Goal: Check status: Check status

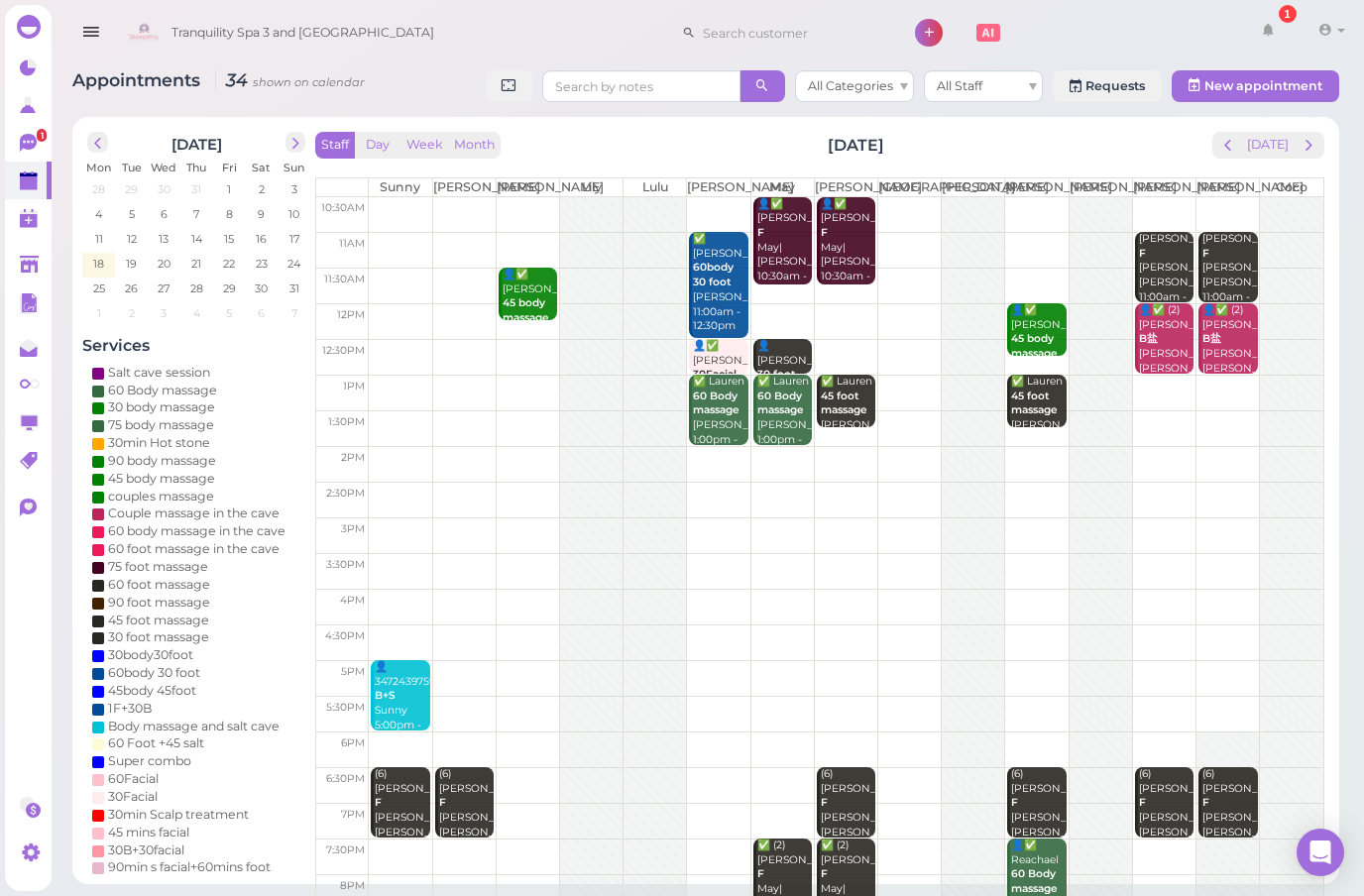
click at [1225, 148] on span "prev" at bounding box center [1227, 145] width 19 height 19
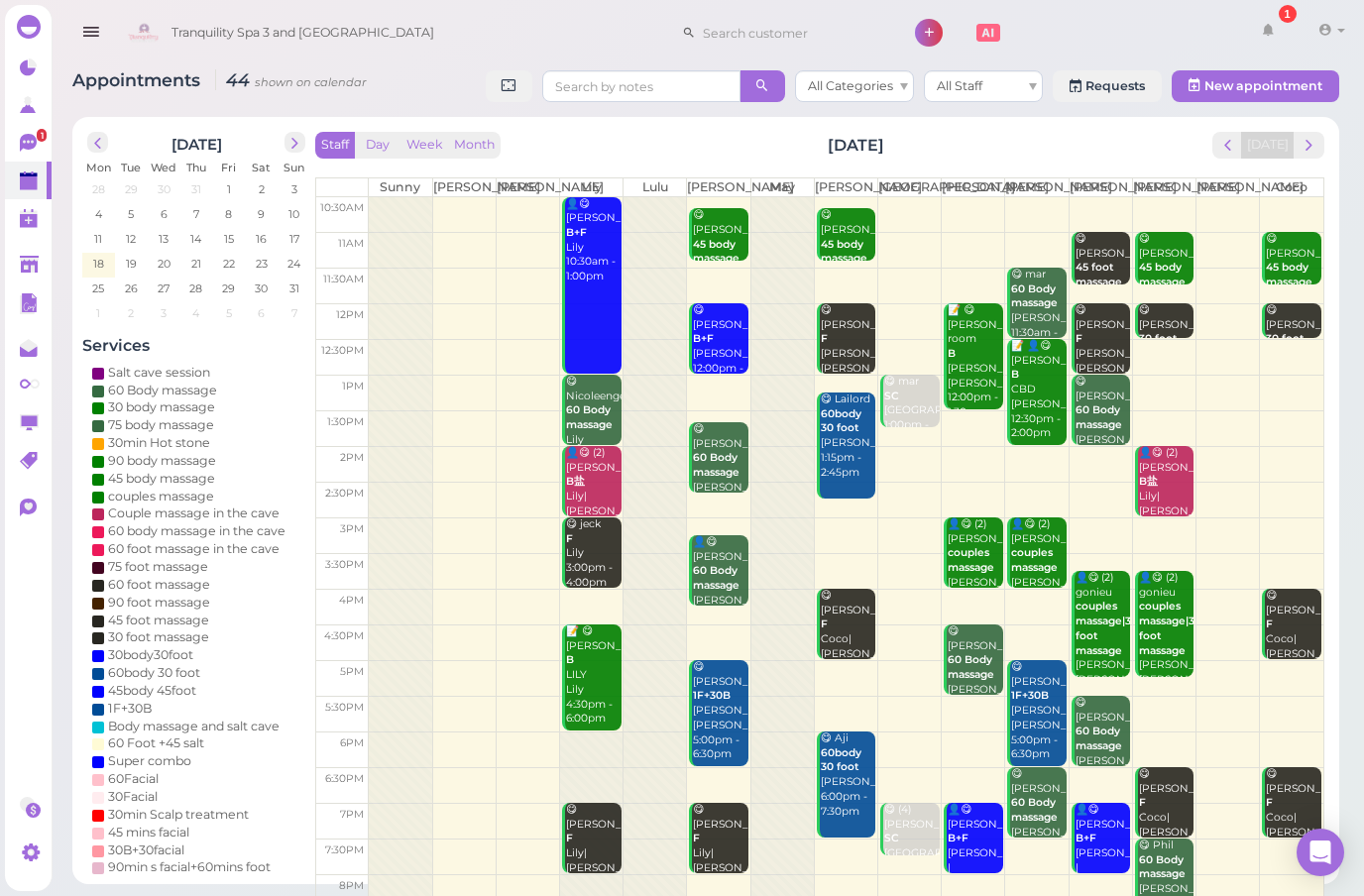
click at [1306, 145] on span "next" at bounding box center [1308, 145] width 19 height 19
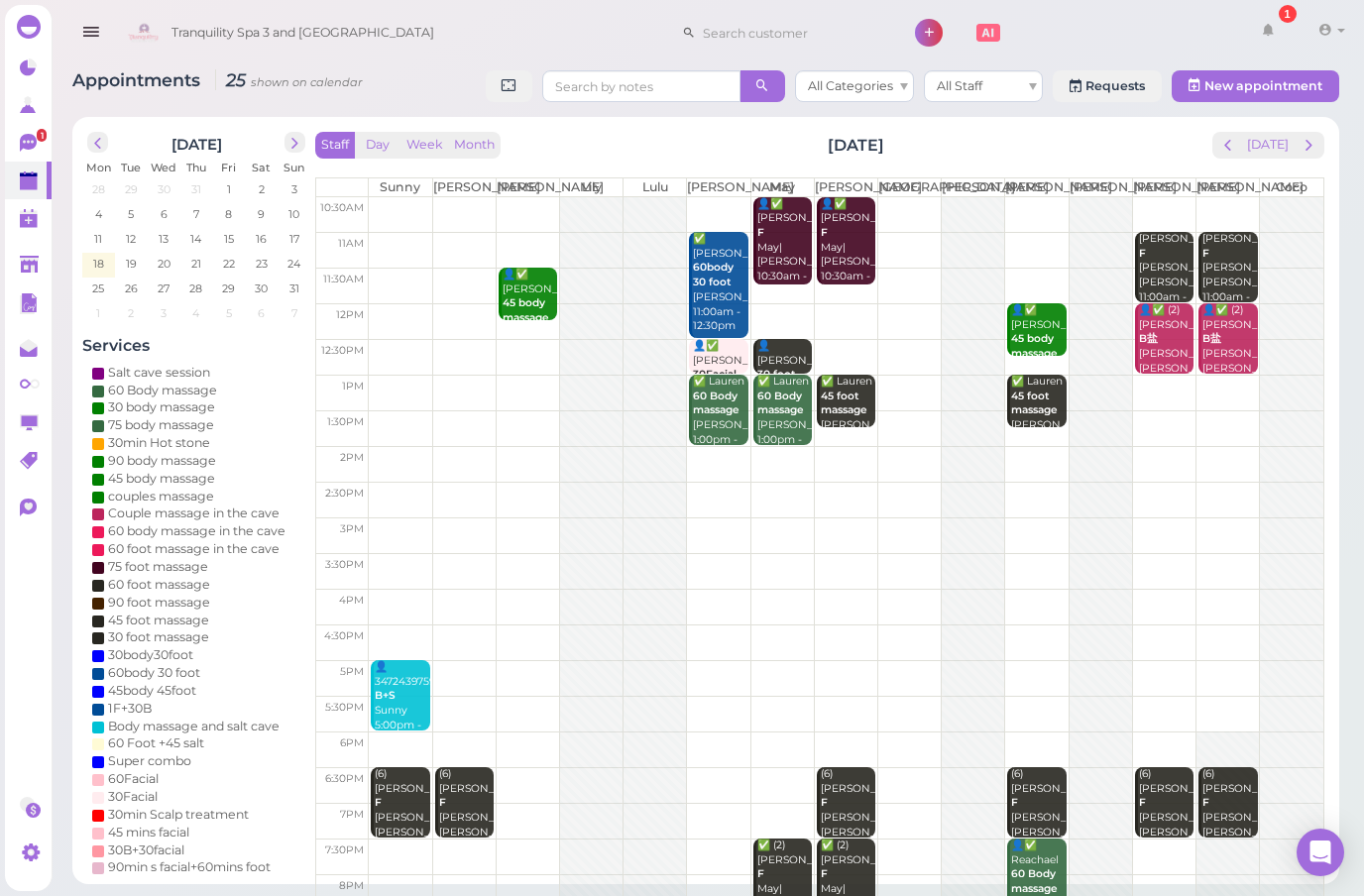
scroll to position [81, 0]
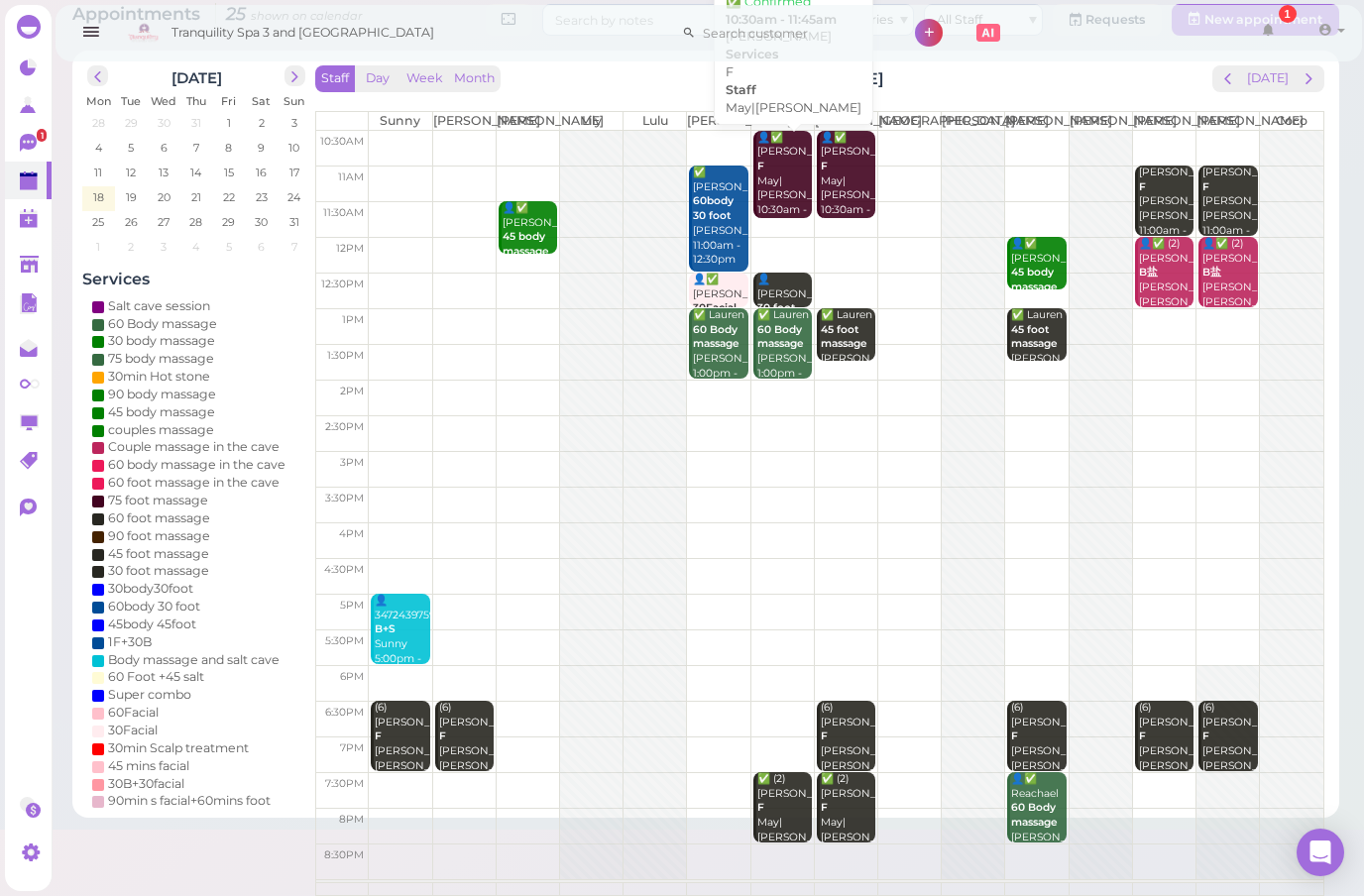
click at [786, 156] on div "👤✅ [PERSON_NAME]|[PERSON_NAME] 10:30am - 11:45am" at bounding box center [784, 182] width 57 height 102
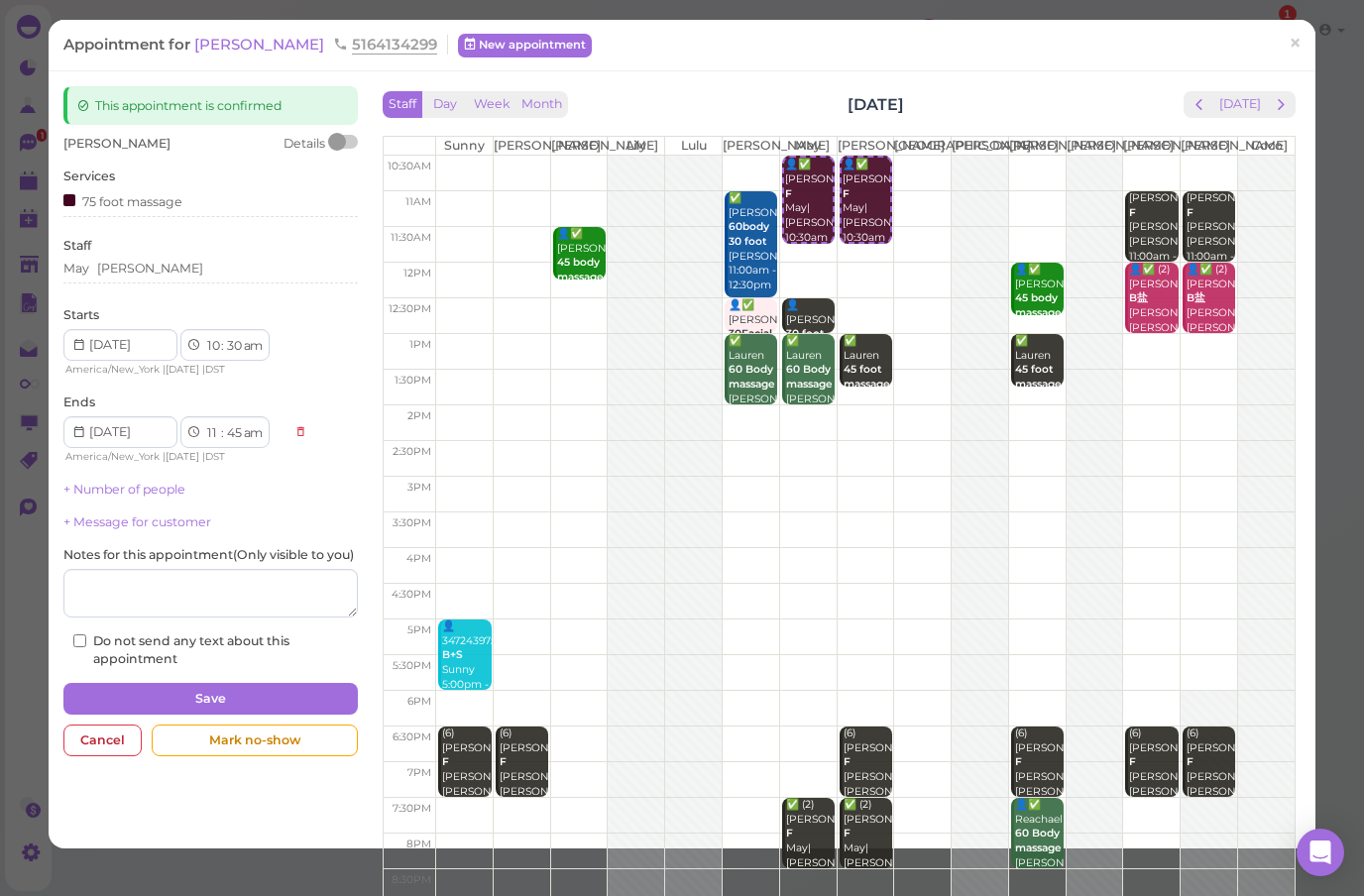
click at [1292, 113] on button "next" at bounding box center [1281, 104] width 31 height 27
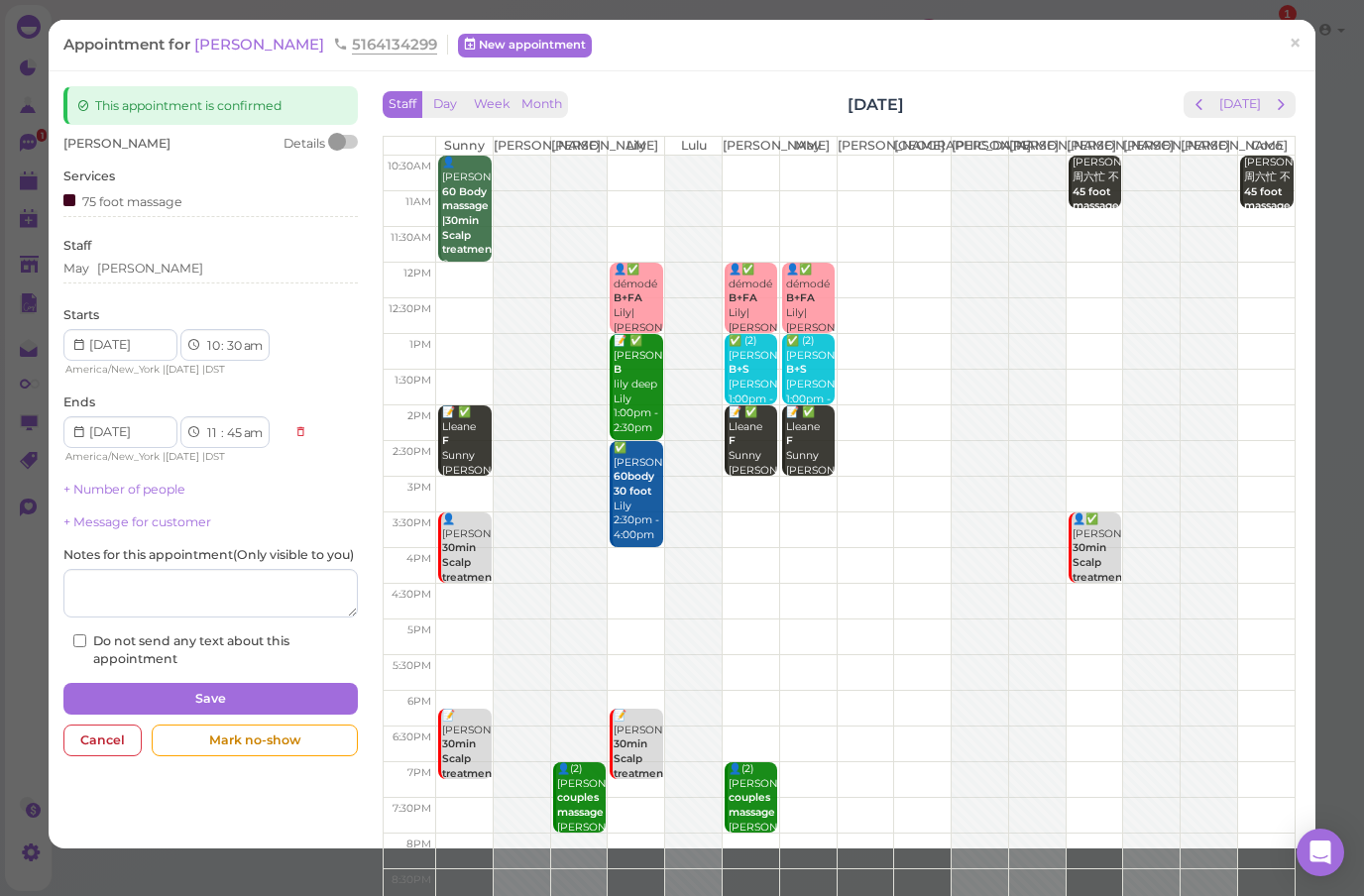
click at [1296, 97] on button "next" at bounding box center [1281, 104] width 31 height 27
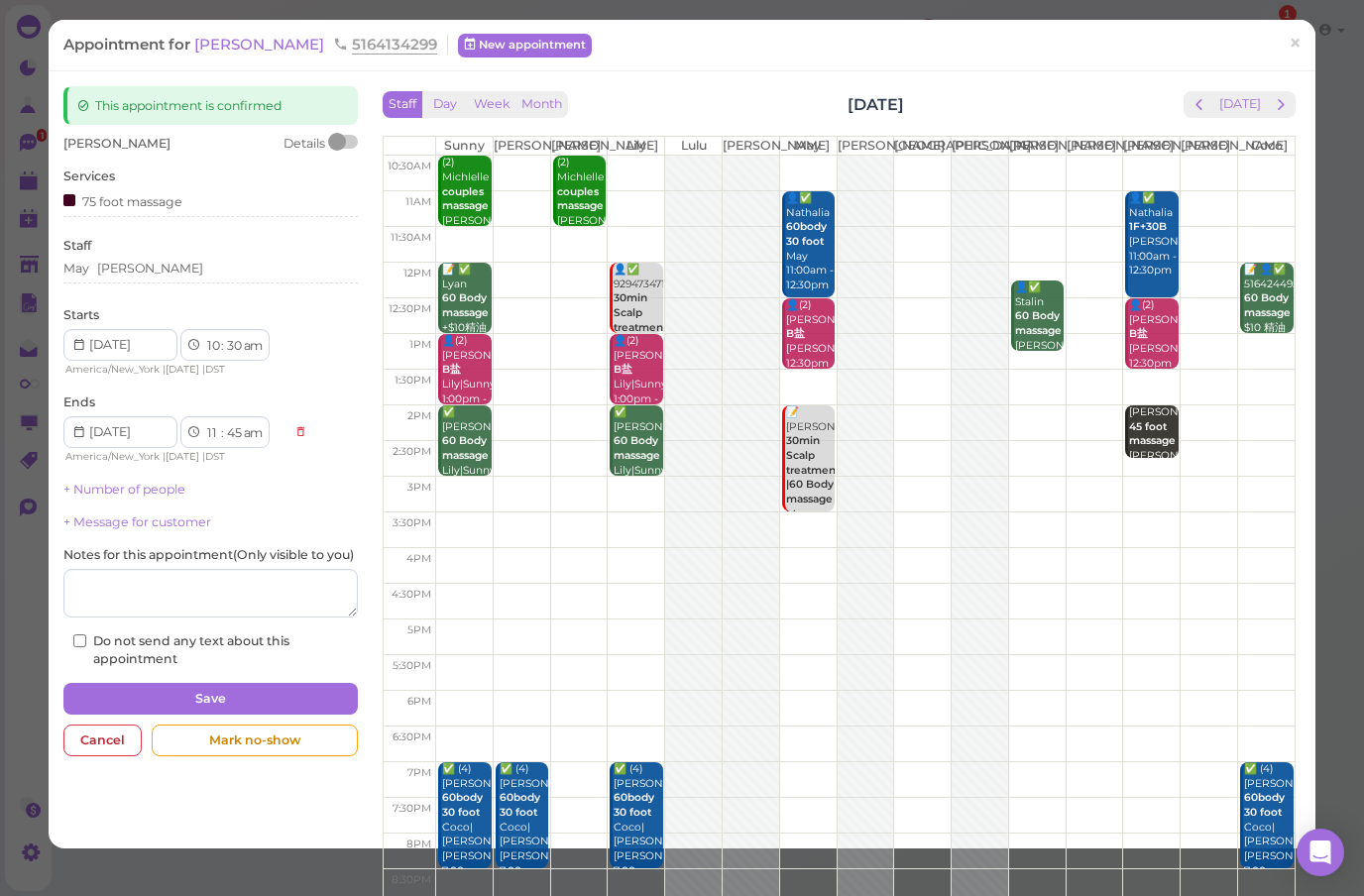
click at [1295, 103] on button "next" at bounding box center [1281, 104] width 31 height 27
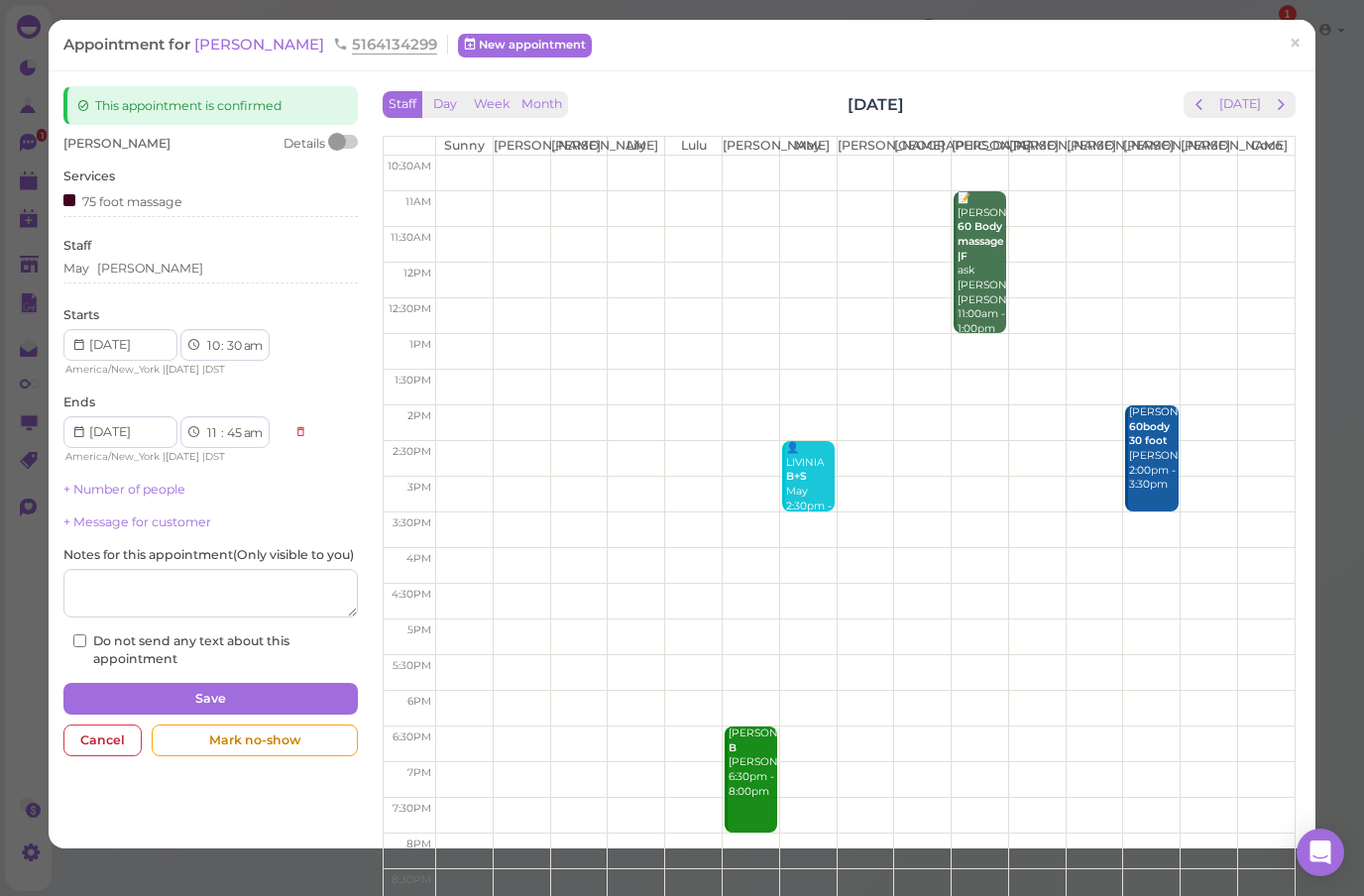
click at [1295, 131] on div "Staff Day Week Month [DATE] [DATE] [PERSON_NAME] Lily Lulu [PERSON_NAME] [PERSO…" at bounding box center [840, 498] width 914 height 814
click at [1294, 108] on button "next" at bounding box center [1281, 104] width 31 height 27
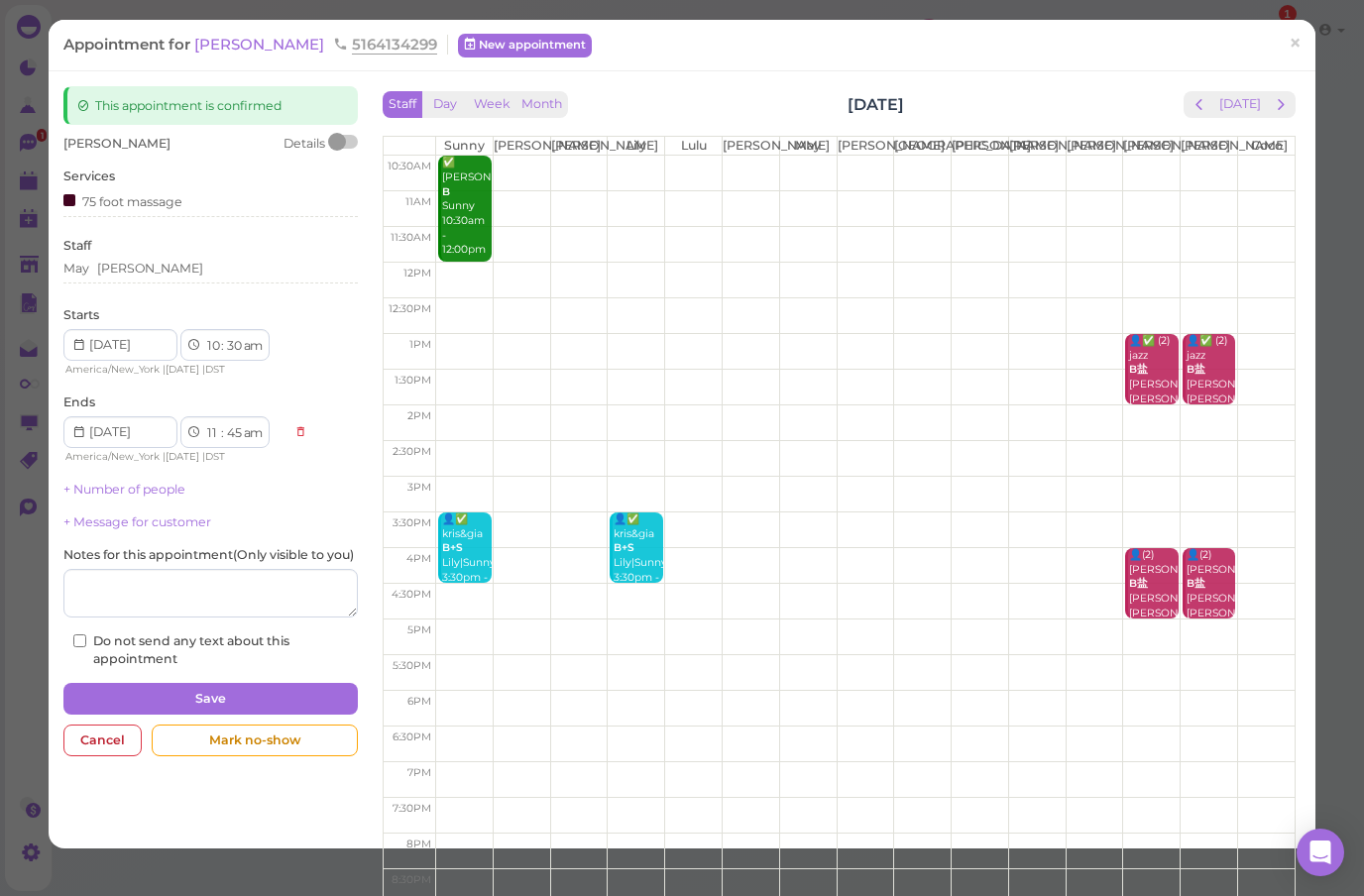
click at [1301, 94] on div "Staff Day Week Month [DATE] [DATE] [PERSON_NAME] Lily Lulu [PERSON_NAME] [PERSO…" at bounding box center [840, 459] width 944 height 747
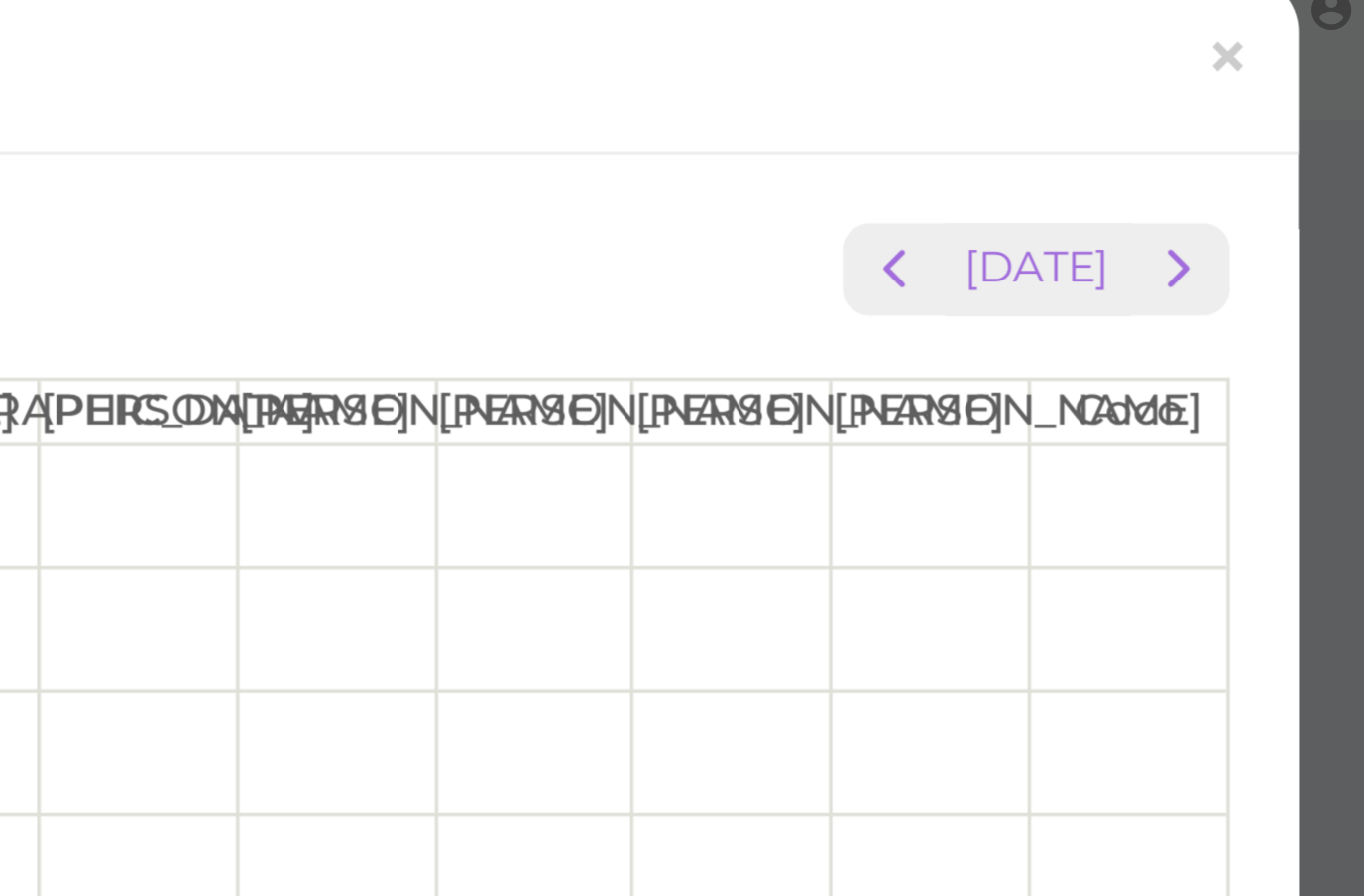
click at [1289, 30] on span "×" at bounding box center [1295, 44] width 13 height 28
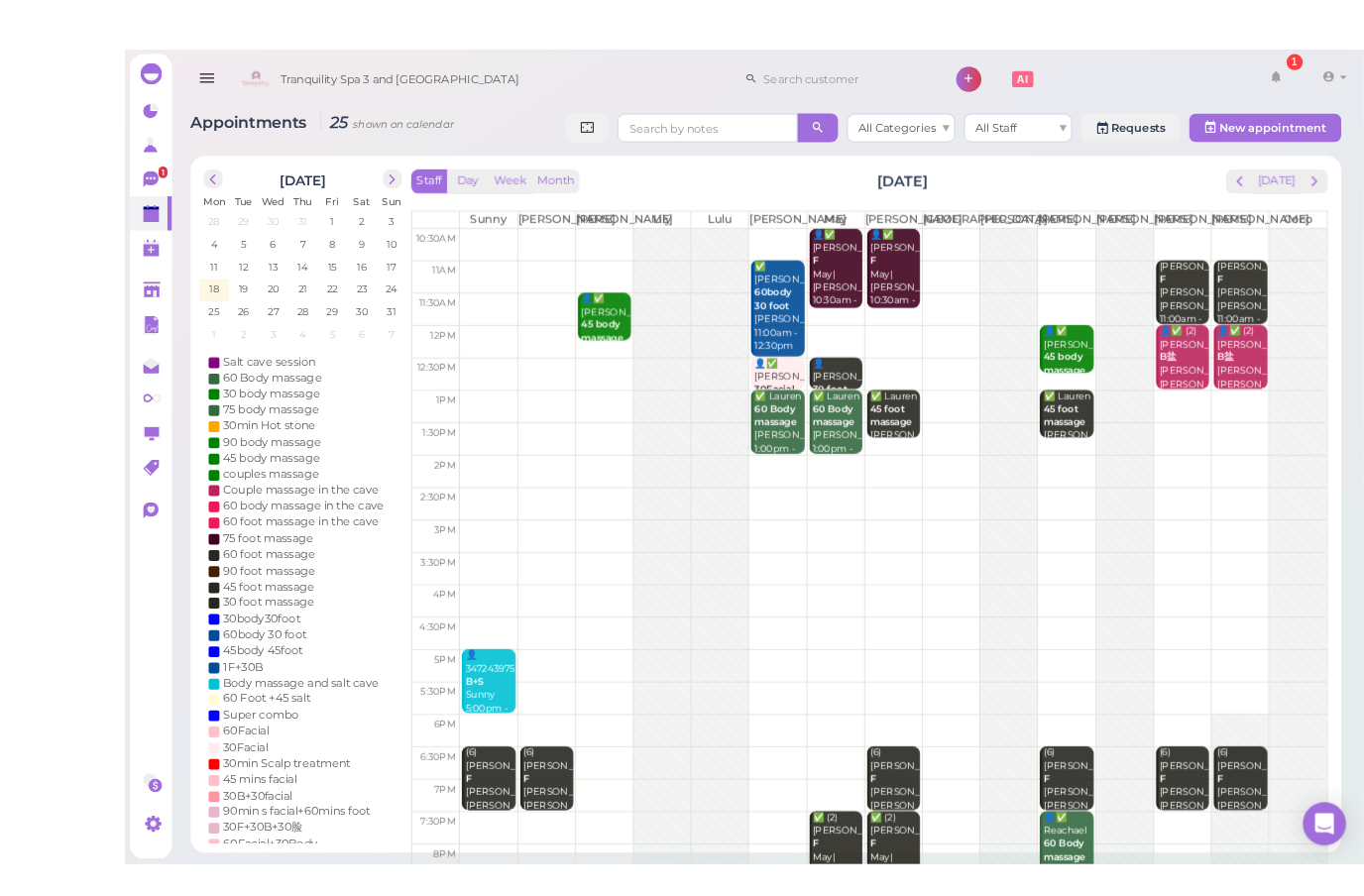
scroll to position [67, 0]
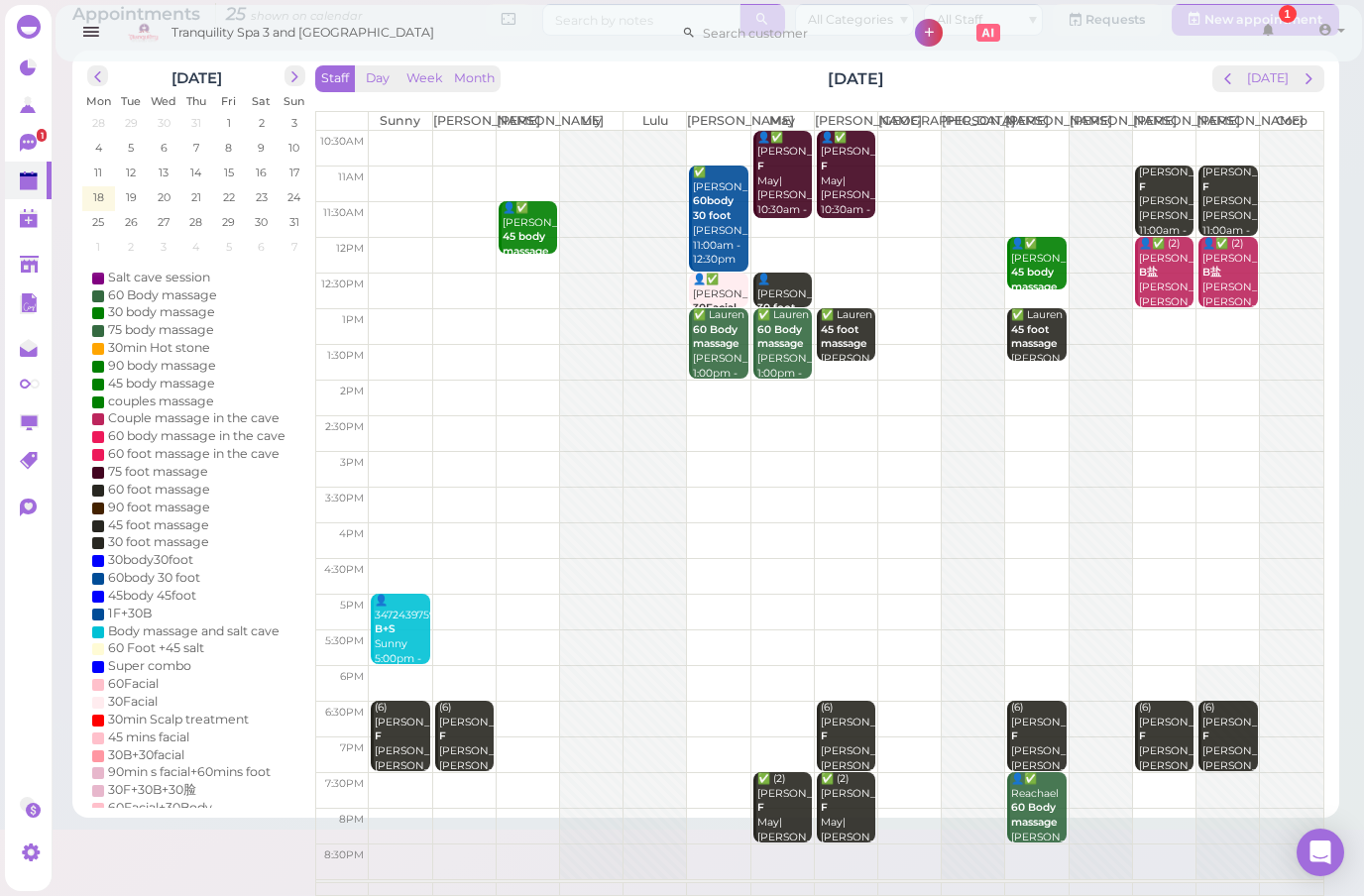
click at [1306, 69] on span "next" at bounding box center [1308, 78] width 19 height 19
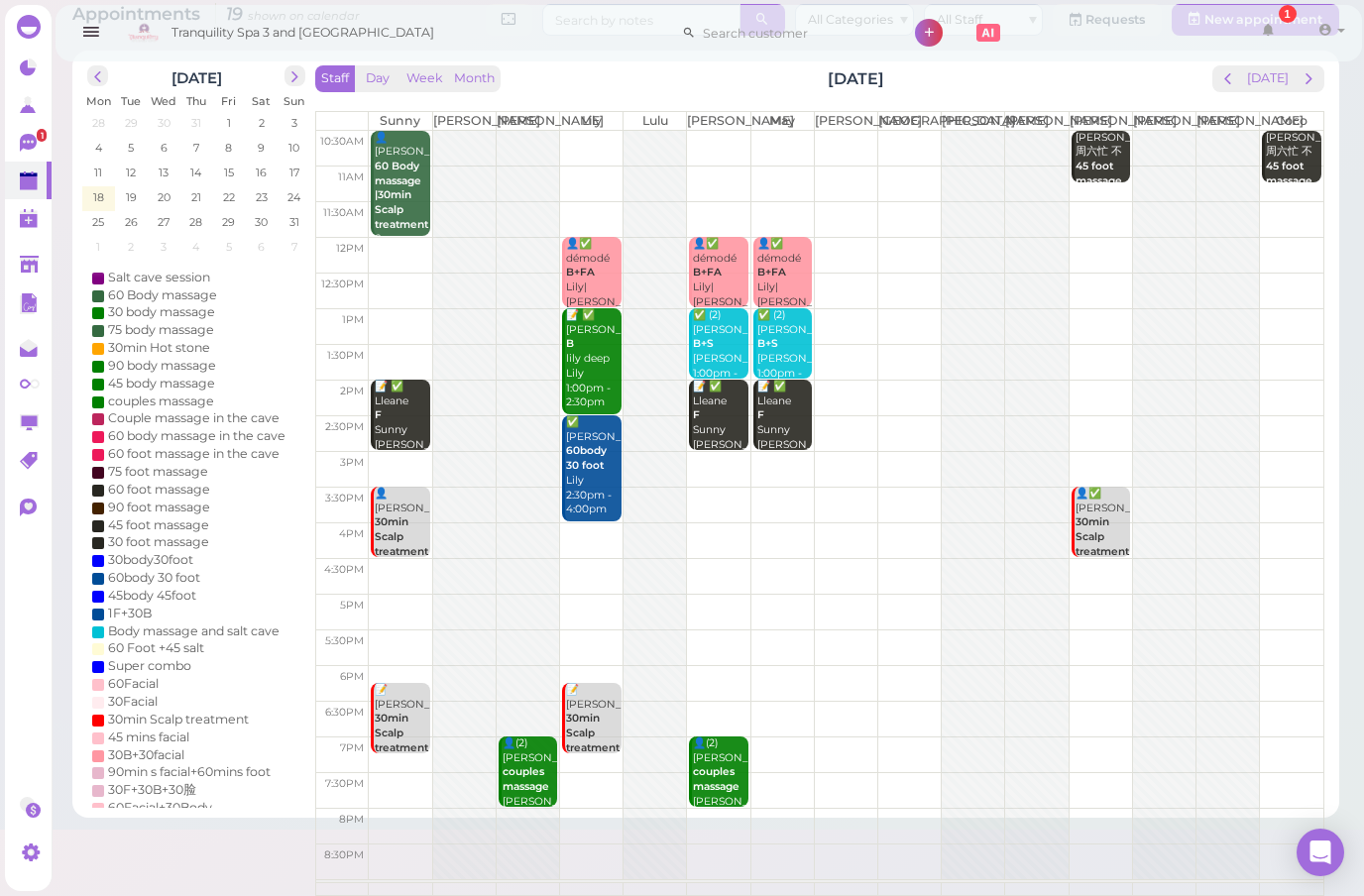
click at [1306, 81] on span "next" at bounding box center [1308, 78] width 19 height 19
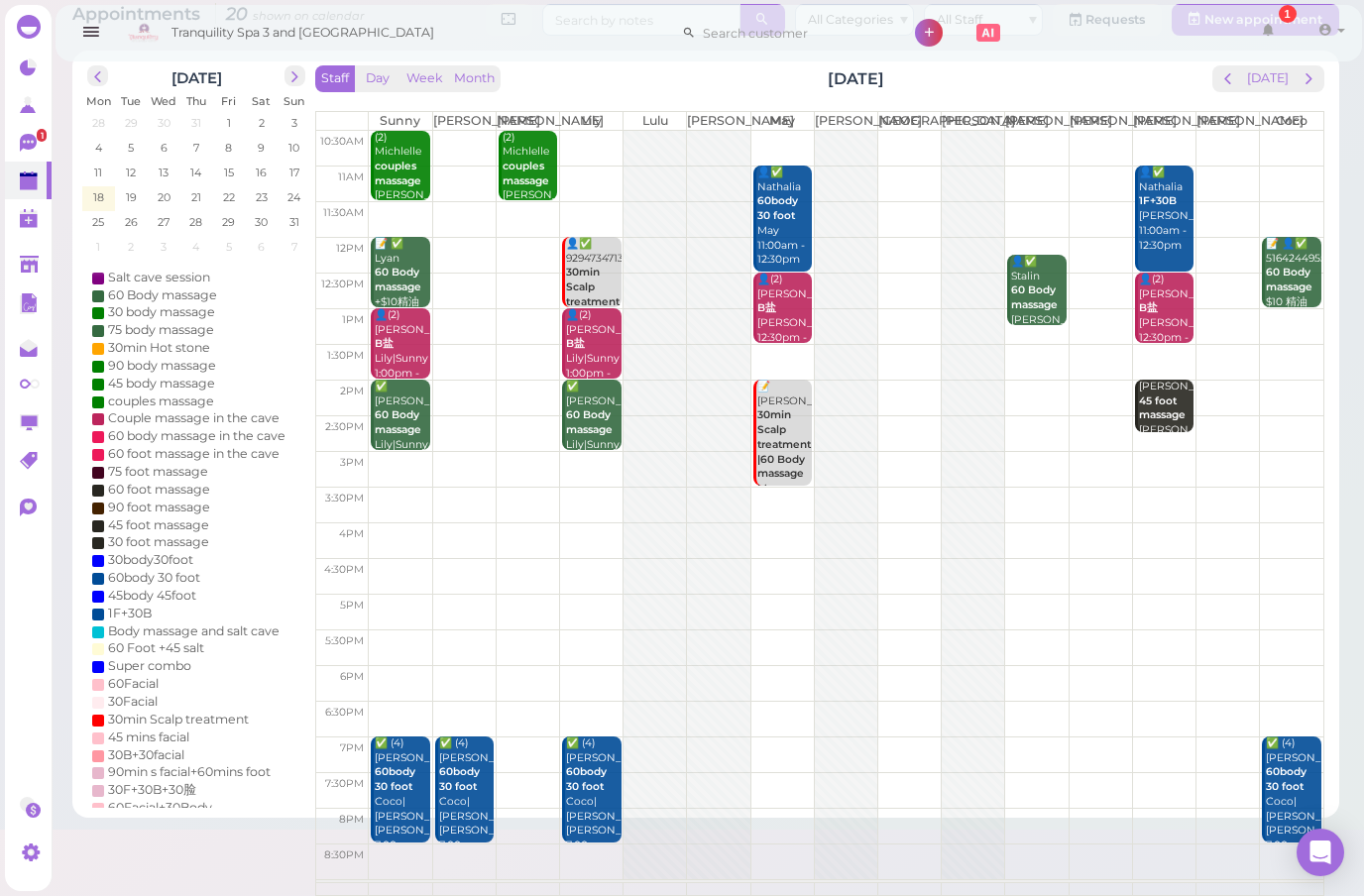
click at [1311, 84] on span "next" at bounding box center [1308, 78] width 19 height 19
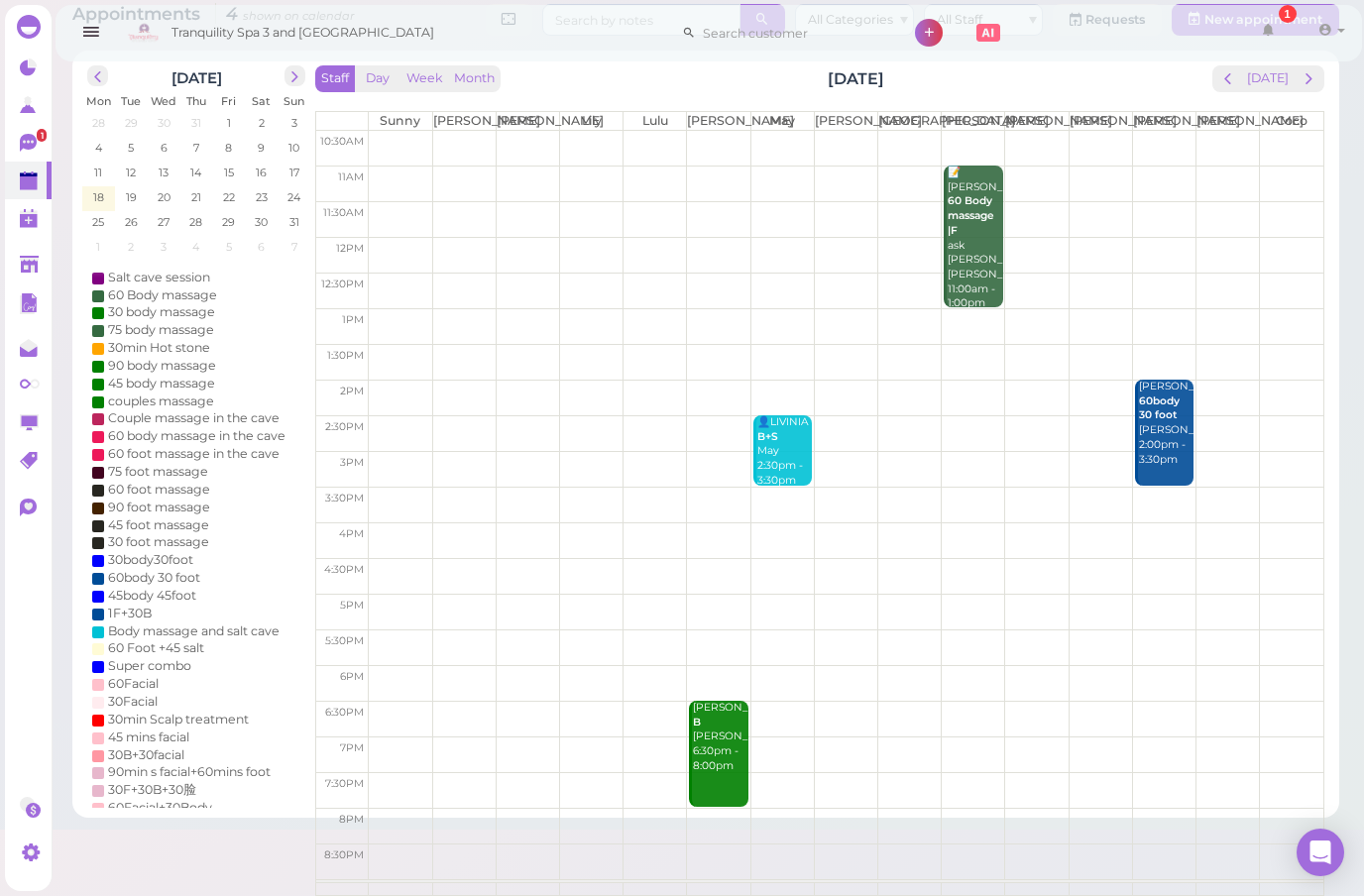
click at [1308, 81] on span "next" at bounding box center [1308, 78] width 19 height 19
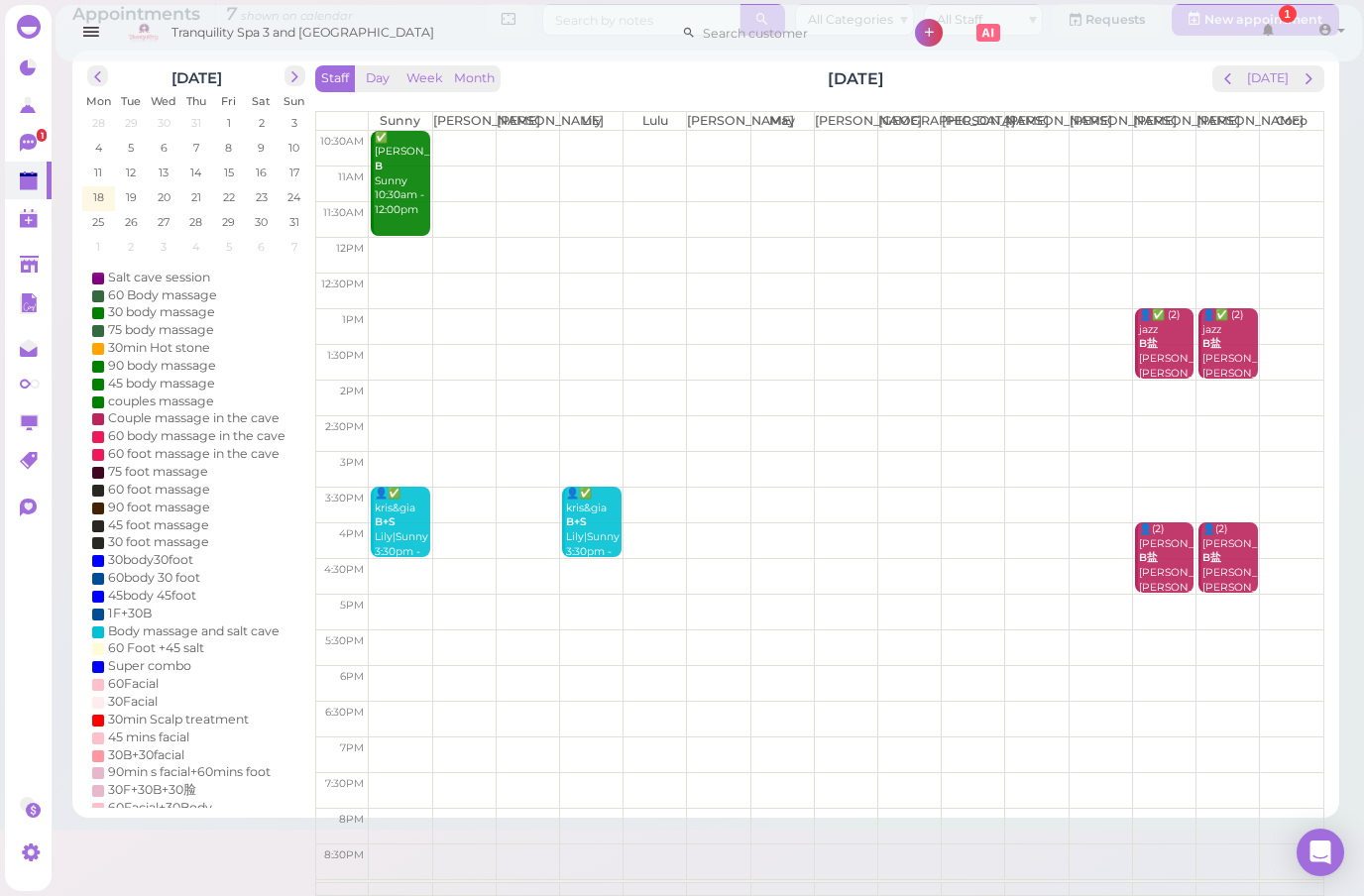
click at [1253, 84] on button "[DATE]" at bounding box center [1268, 78] width 54 height 27
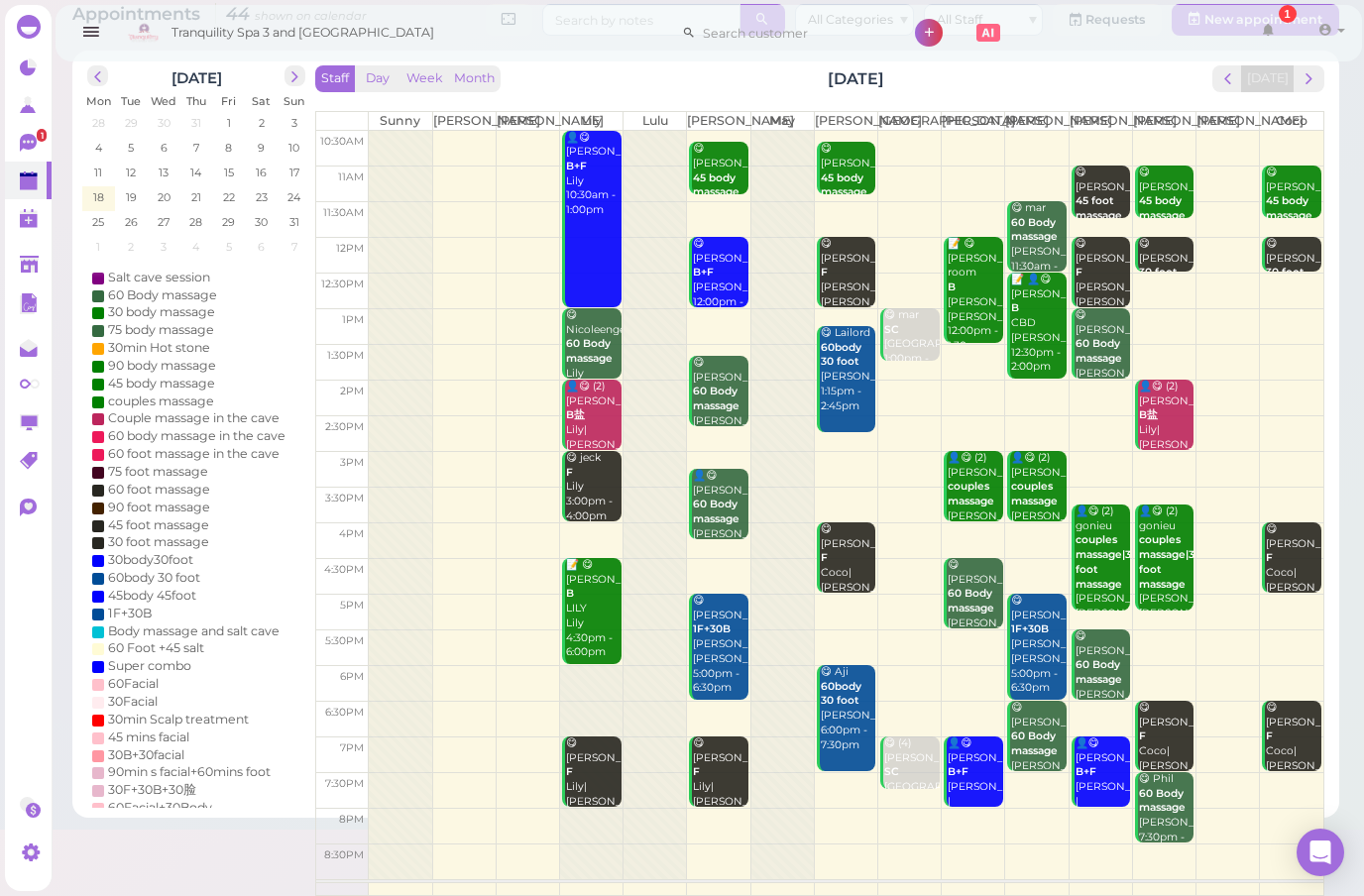
click at [1317, 83] on span "next" at bounding box center [1308, 78] width 19 height 19
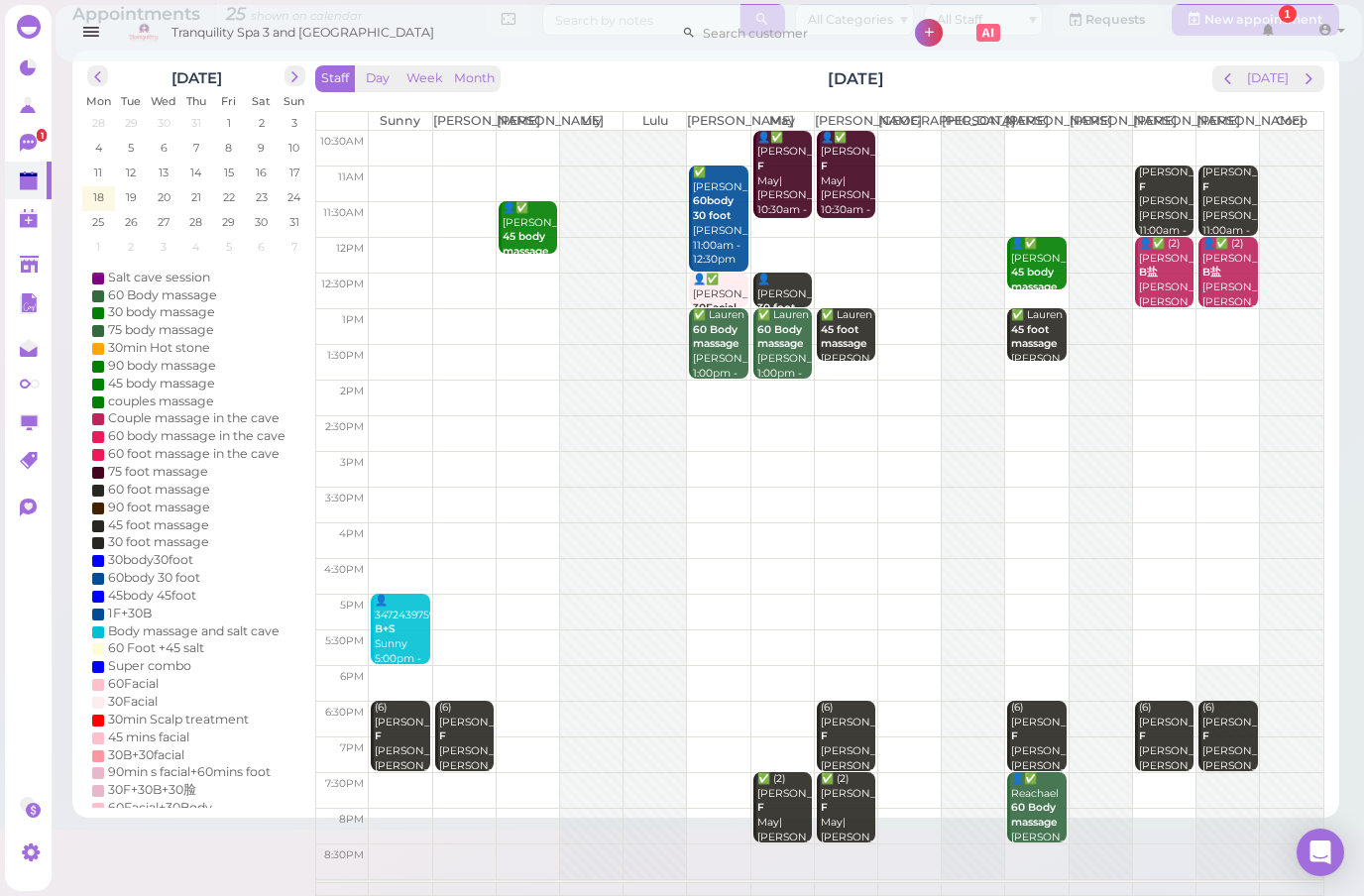
click at [1311, 79] on span "next" at bounding box center [1308, 78] width 19 height 19
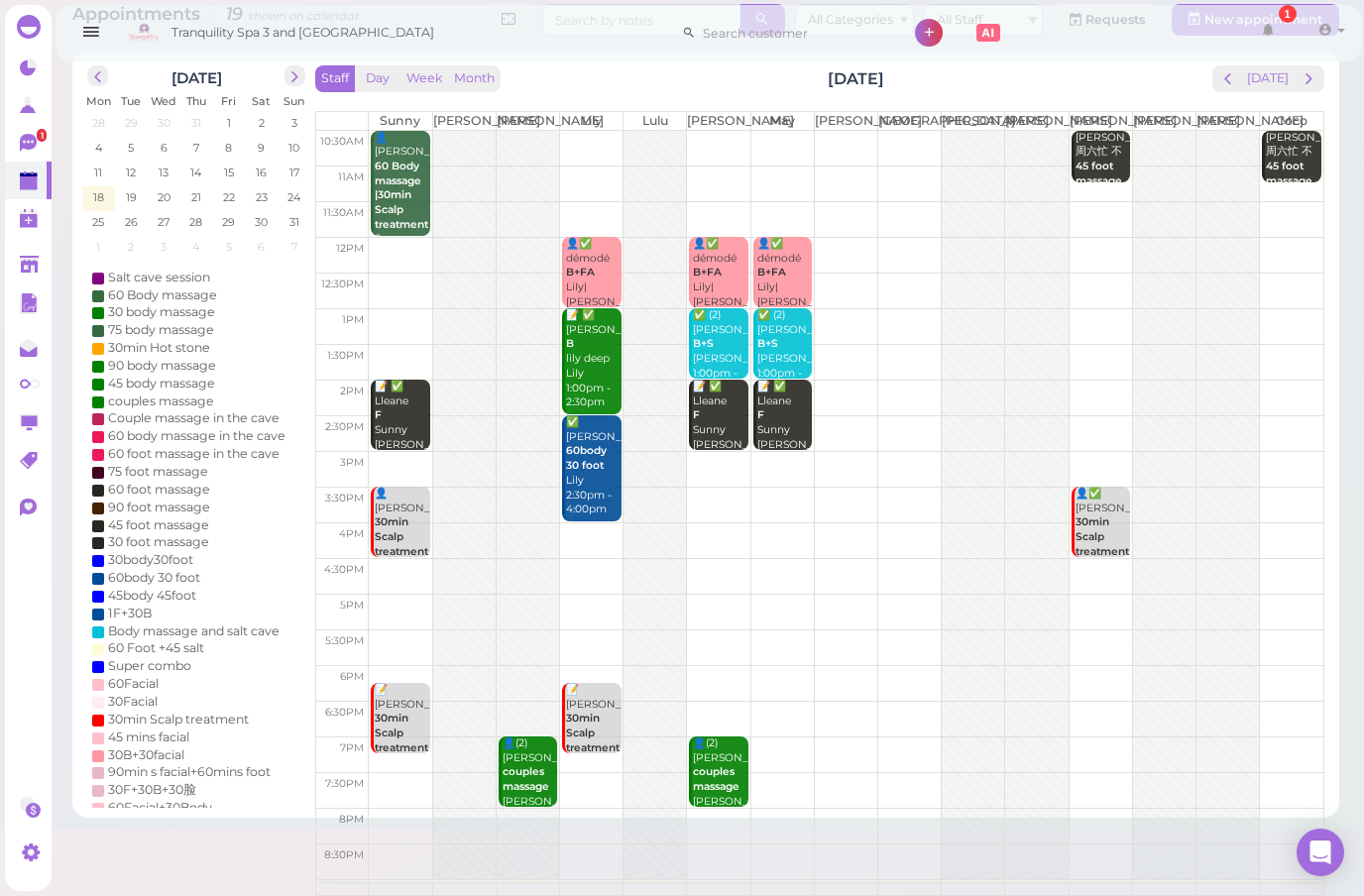
click at [1308, 86] on button "next" at bounding box center [1308, 78] width 31 height 27
